Goal: Navigation & Orientation: Understand site structure

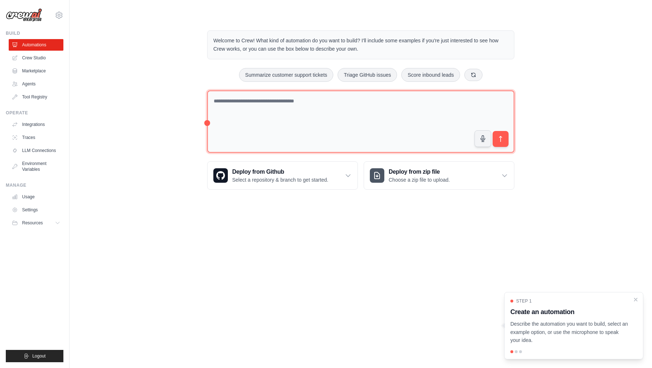
click at [298, 111] on textarea at bounding box center [360, 121] width 307 height 63
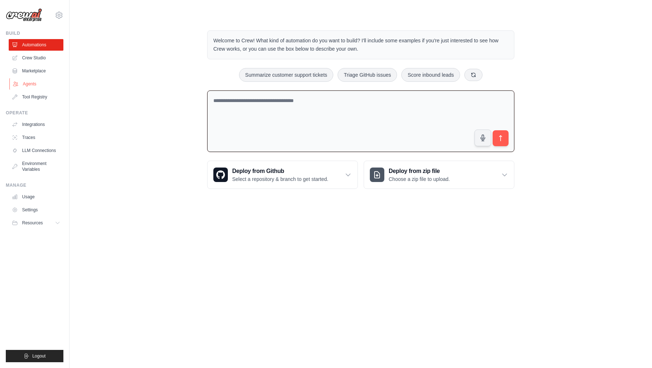
click at [46, 82] on link "Agents" at bounding box center [36, 84] width 55 height 12
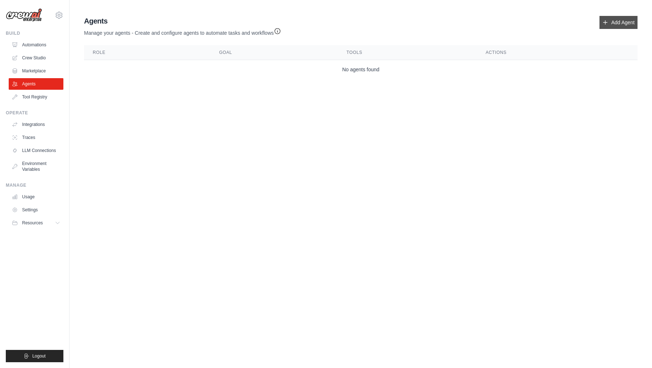
click at [618, 27] on link "Add Agent" at bounding box center [618, 22] width 38 height 13
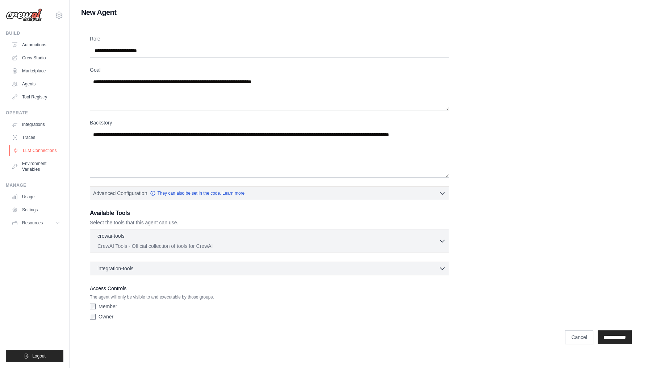
click at [35, 153] on link "LLM Connections" at bounding box center [36, 151] width 55 height 12
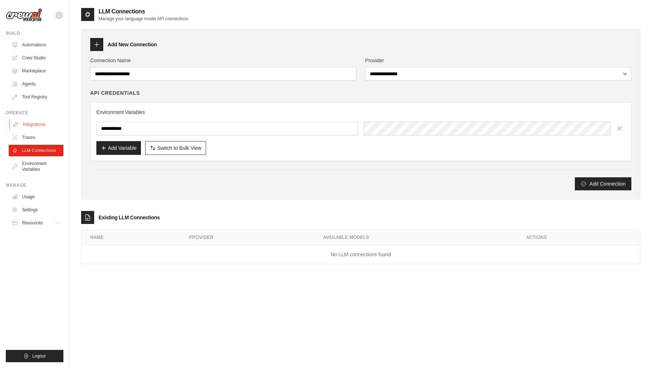
drag, startPoint x: 340, startPoint y: 106, endPoint x: 42, endPoint y: 123, distance: 299.1
click at [42, 123] on link "Integrations" at bounding box center [36, 125] width 55 height 12
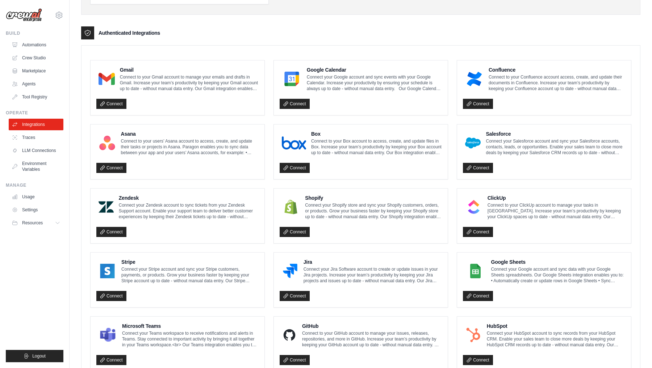
scroll to position [158, 0]
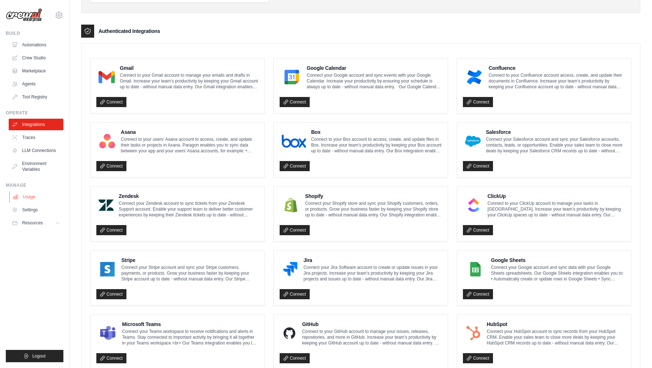
click at [41, 195] on link "Usage" at bounding box center [36, 197] width 55 height 12
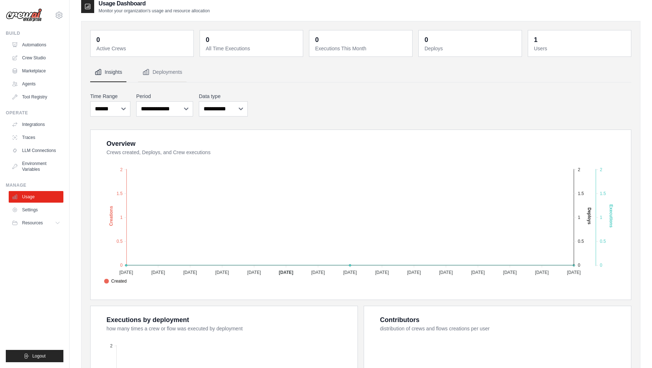
scroll to position [8, 0]
click at [40, 211] on link "Settings" at bounding box center [36, 210] width 55 height 12
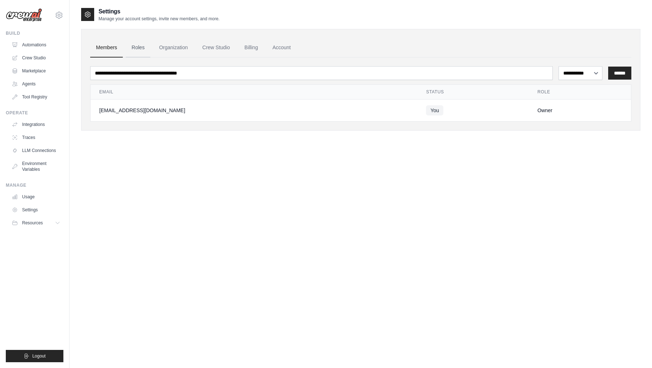
click at [146, 49] on link "Roles" at bounding box center [138, 48] width 25 height 20
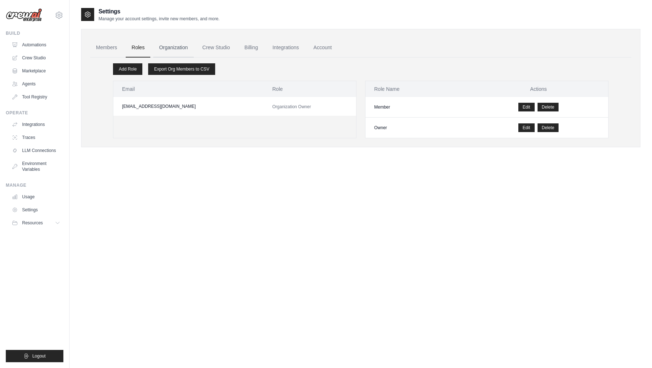
click at [176, 50] on link "Organization" at bounding box center [173, 48] width 40 height 20
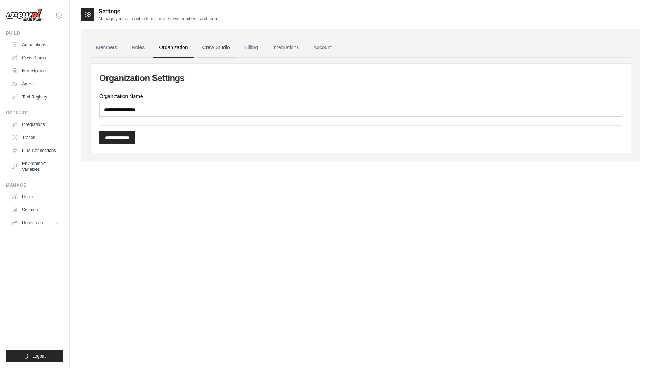
click at [224, 44] on link "Crew Studio" at bounding box center [216, 48] width 39 height 20
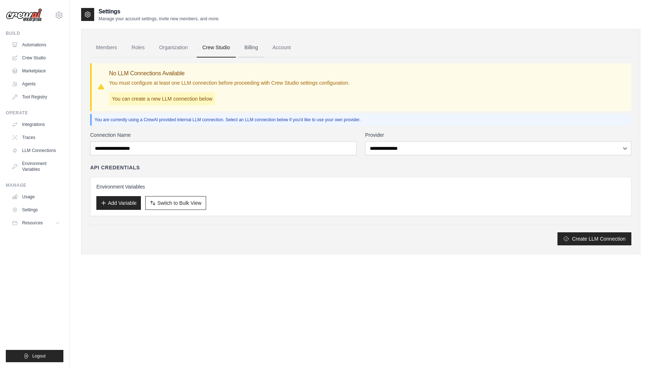
click at [248, 45] on link "Billing" at bounding box center [251, 48] width 25 height 20
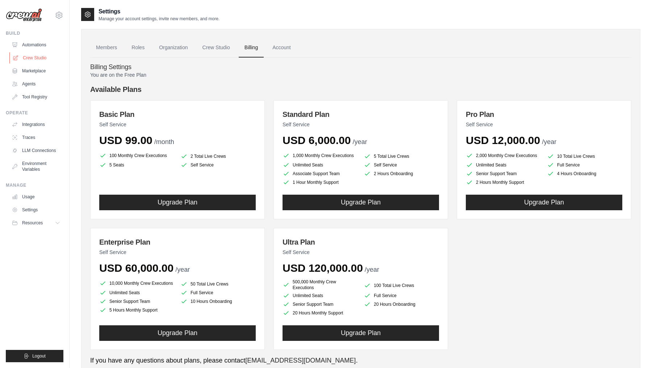
click at [30, 60] on link "Crew Studio" at bounding box center [36, 58] width 55 height 12
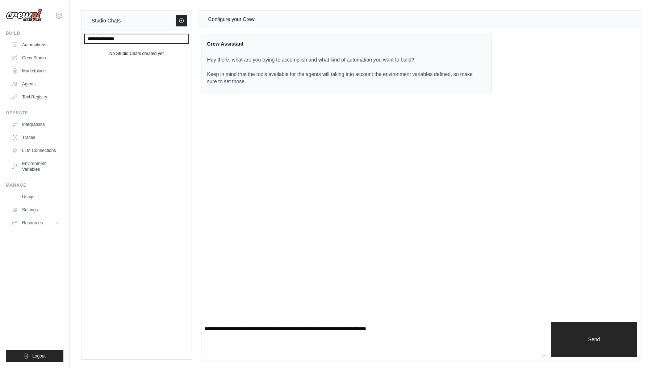
click at [108, 42] on input "text" at bounding box center [136, 38] width 104 height 9
click at [189, 19] on div "Studio Chats" at bounding box center [136, 20] width 110 height 21
click at [186, 22] on link at bounding box center [182, 21] width 12 height 12
click at [26, 41] on link "Automations" at bounding box center [36, 45] width 55 height 12
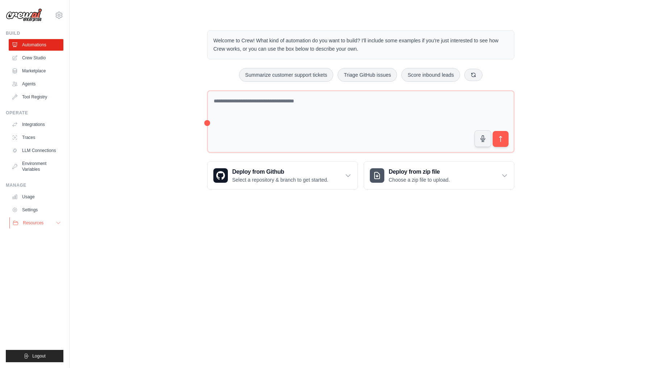
click at [53, 222] on button "Resources" at bounding box center [36, 223] width 55 height 12
click at [48, 168] on link "Environment Variables" at bounding box center [36, 166] width 55 height 17
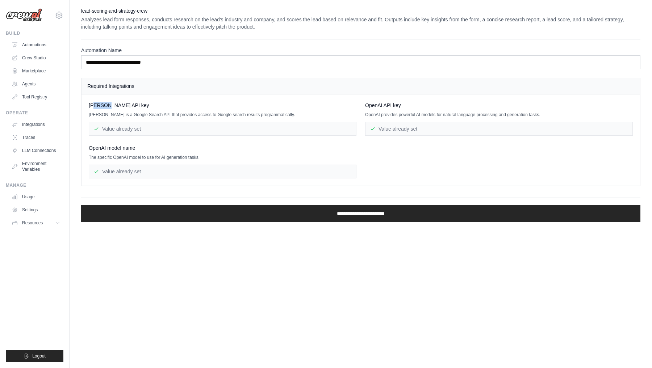
drag, startPoint x: 95, startPoint y: 107, endPoint x: 111, endPoint y: 107, distance: 16.7
click at [111, 107] on span "[PERSON_NAME] API key" at bounding box center [119, 105] width 60 height 7
drag, startPoint x: 101, startPoint y: 147, endPoint x: 127, endPoint y: 147, distance: 26.4
click at [123, 147] on span "OpenAI model name" at bounding box center [112, 147] width 46 height 7
drag, startPoint x: 87, startPoint y: 106, endPoint x: 140, endPoint y: 110, distance: 53.8
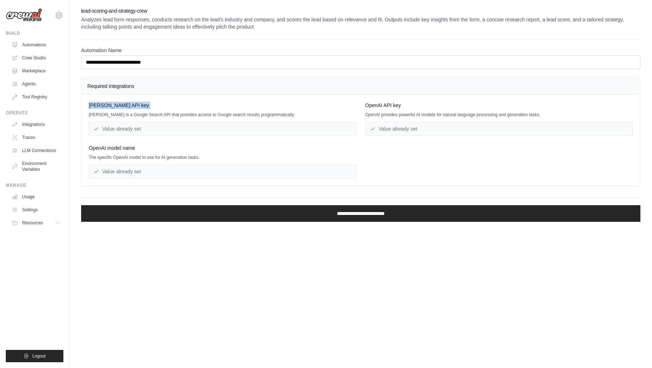
click at [140, 110] on div "[PERSON_NAME] API key [PERSON_NAME] is a Google Search API that provides access…" at bounding box center [360, 139] width 558 height 91
copy div "[PERSON_NAME] API key"
